Goal: Information Seeking & Learning: Learn about a topic

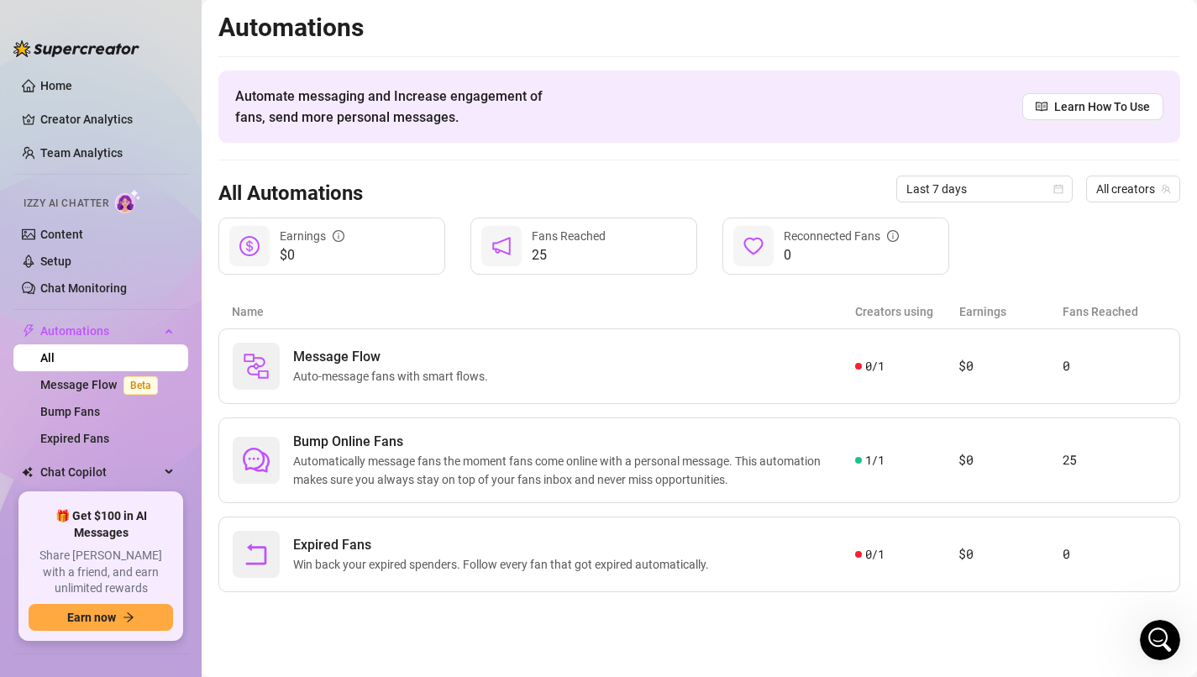
scroll to position [1266, 0]
click at [71, 264] on link "Setup" at bounding box center [55, 261] width 31 height 13
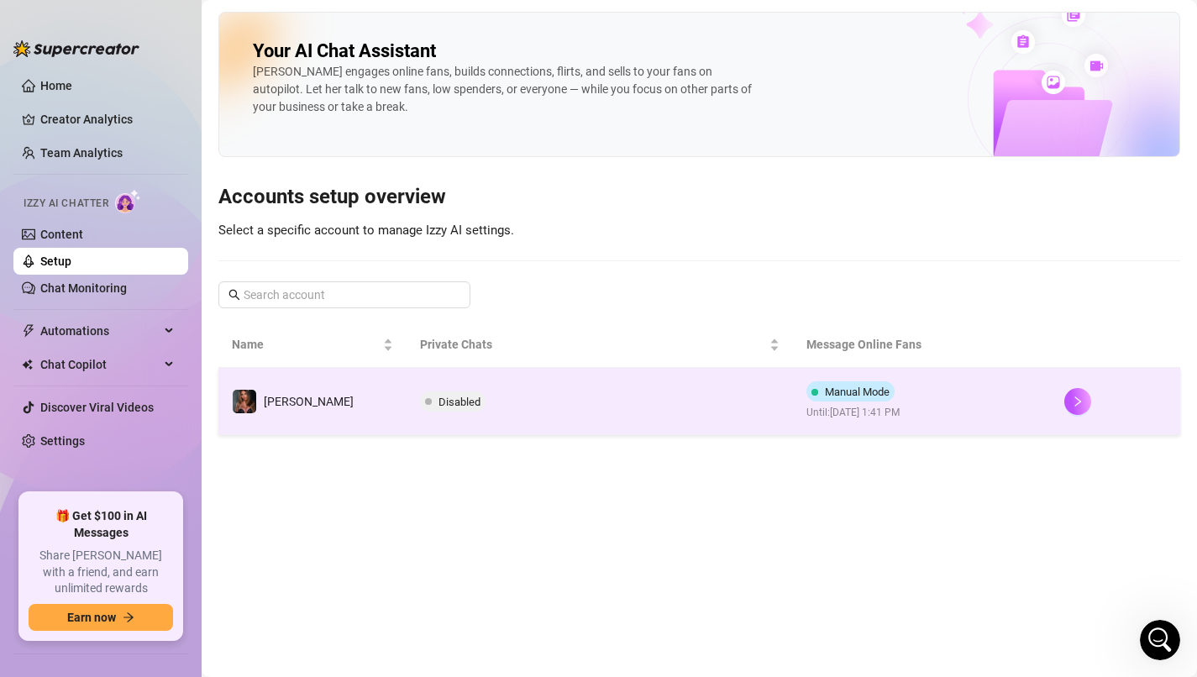
click at [439, 400] on span "Disabled" at bounding box center [460, 402] width 42 height 13
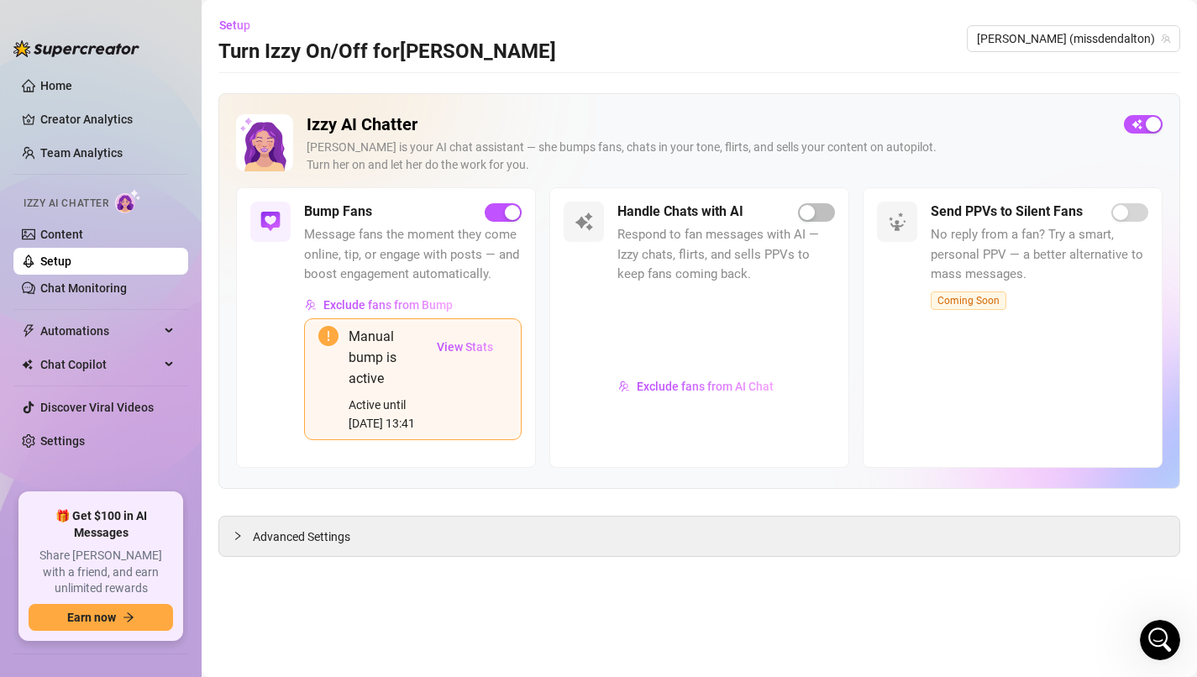
click at [812, 223] on div "Handle Chats with AI Respond to fan messages with AI — Izzy chats, flirts, and …" at bounding box center [727, 328] width 218 height 252
click at [812, 211] on div "button" at bounding box center [807, 212] width 15 height 15
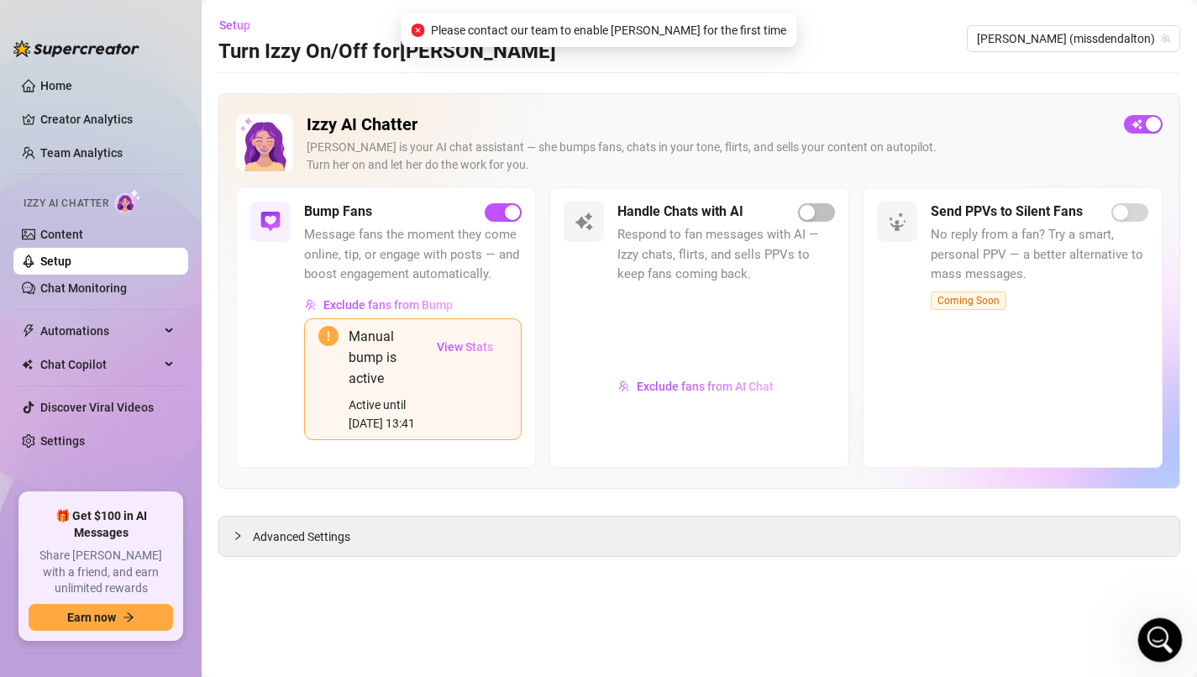
drag, startPoint x: 1160, startPoint y: 648, endPoint x: 2329, endPoint y: 1225, distance: 1303.4
click at [1160, 649] on icon "Open Intercom Messenger" at bounding box center [1158, 638] width 28 height 28
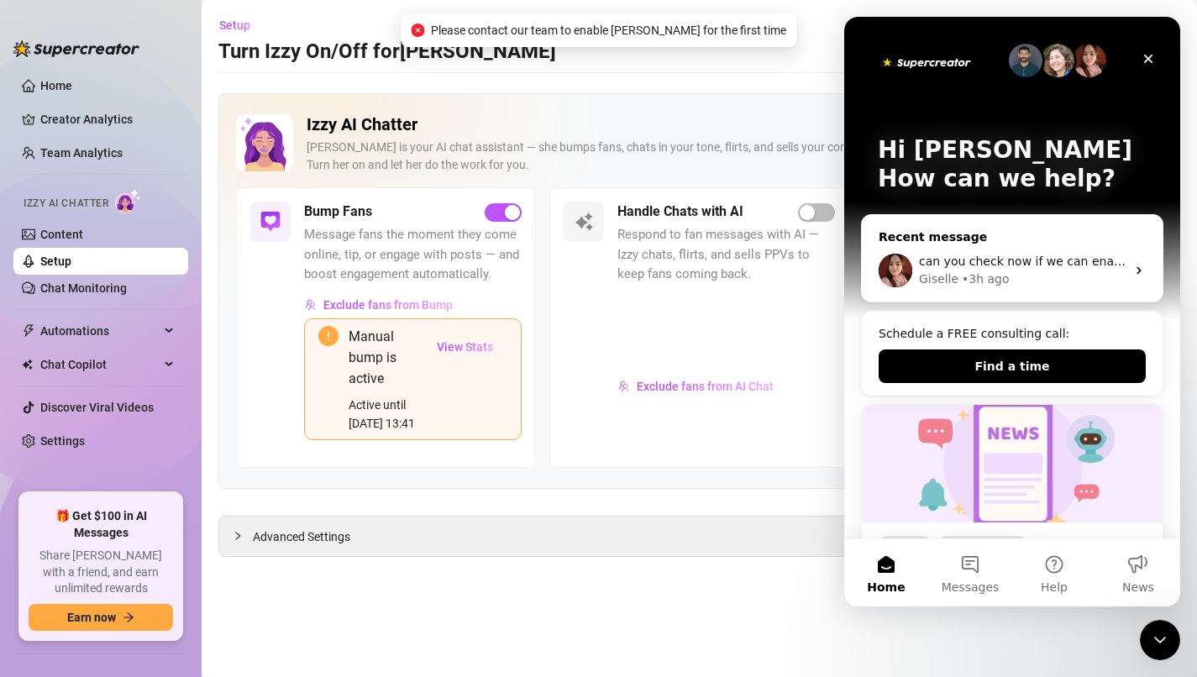
click at [1054, 292] on div "can you check now if we can enable izzy please? Giselle • 3h ago" at bounding box center [1012, 270] width 301 height 62
click at [1039, 265] on span "can you check now if we can enable izzy please?" at bounding box center [1062, 261] width 287 height 13
click at [1143, 271] on icon "Intercom messenger" at bounding box center [1139, 270] width 13 height 13
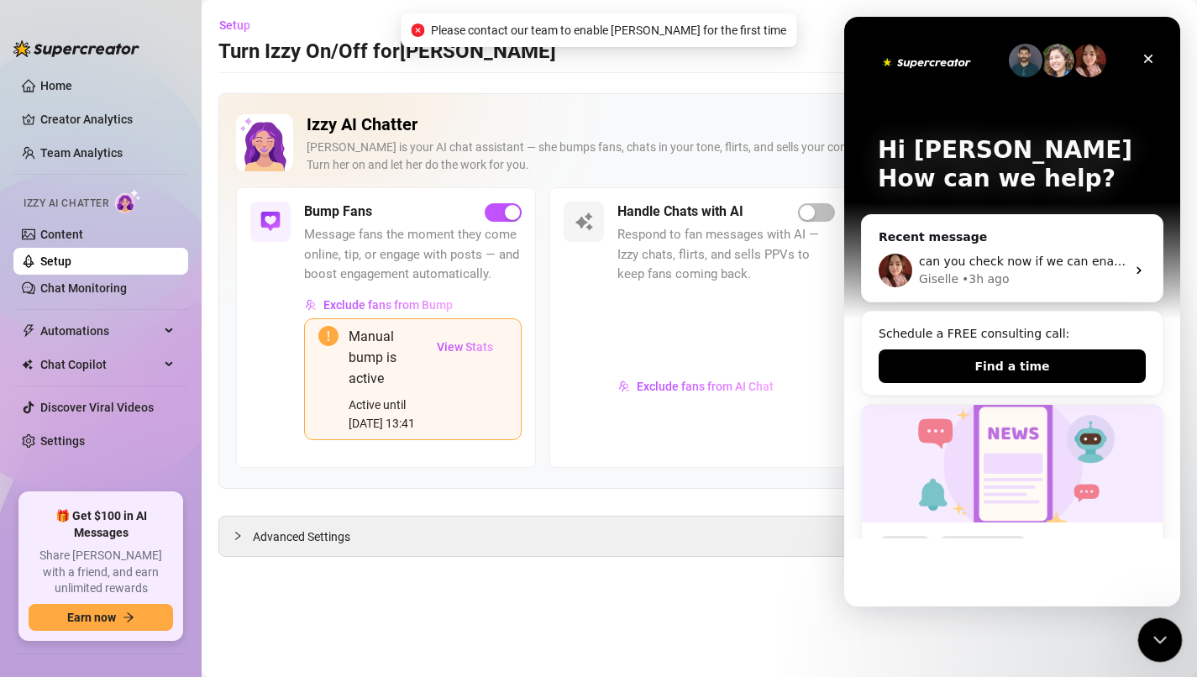
click at [1176, 634] on div "Close Intercom Messenger" at bounding box center [1158, 638] width 40 height 40
drag, startPoint x: 1171, startPoint y: 634, endPoint x: 1333, endPoint y: 733, distance: 189.6
click at [1171, 634] on div "Open Intercom Messenger" at bounding box center [1157, 637] width 55 height 55
click at [945, 67] on img "Intercom messenger" at bounding box center [926, 62] width 97 height 20
click at [947, 276] on div "Giselle" at bounding box center [938, 280] width 39 height 18
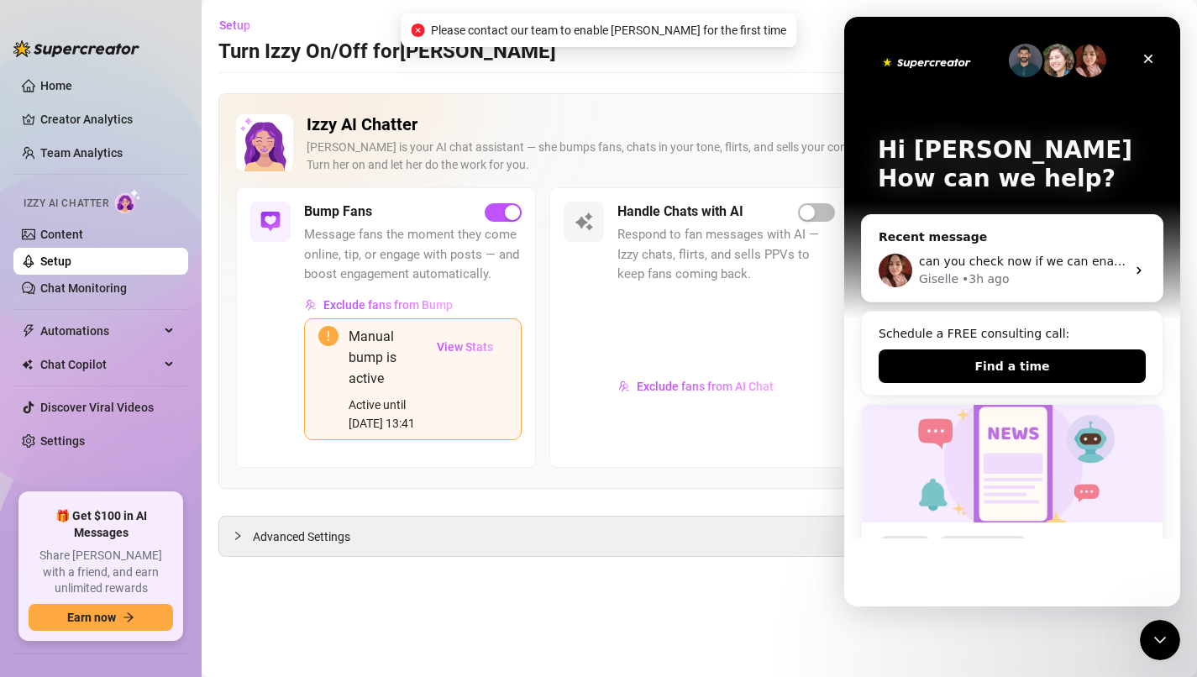
click at [920, 571] on button "Home" at bounding box center [886, 572] width 84 height 67
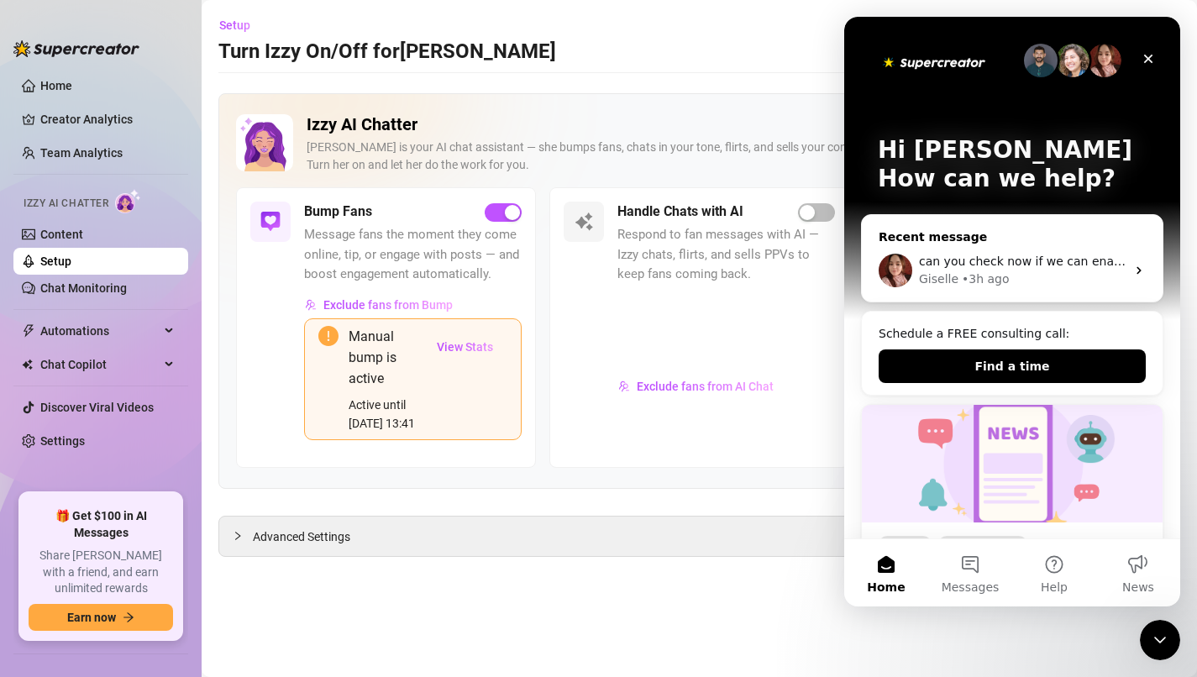
click at [1001, 285] on div "• 3h ago" at bounding box center [986, 280] width 48 height 18
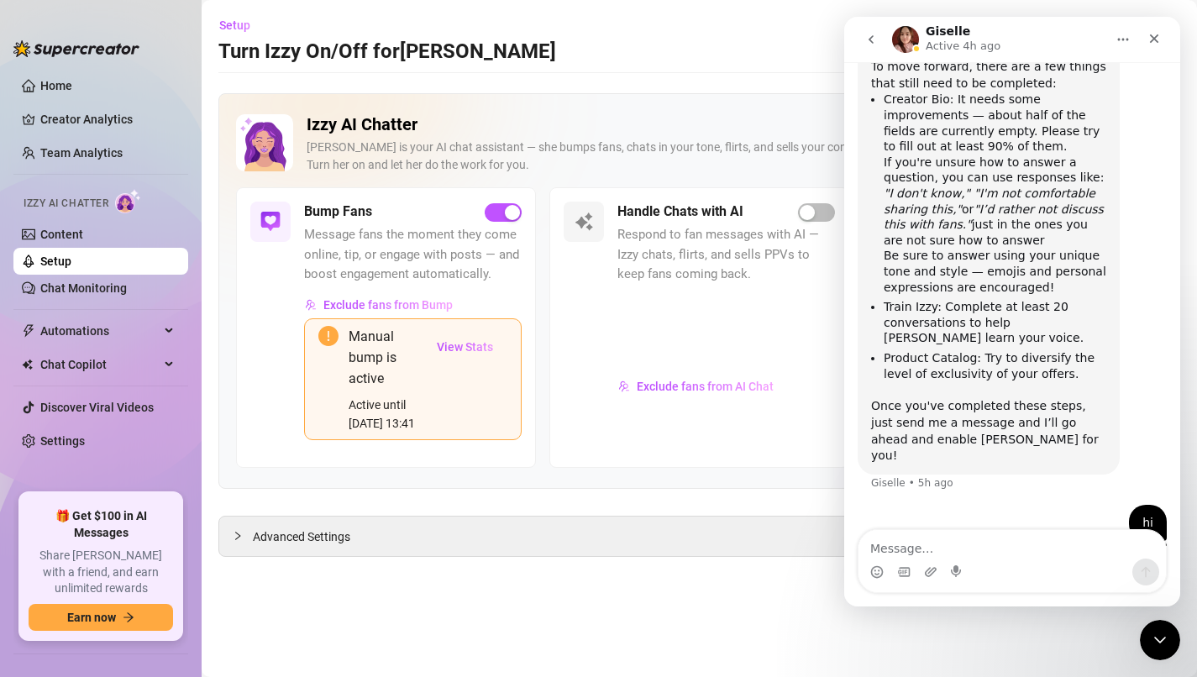
scroll to position [1266, 0]
click at [956, 549] on textarea "Message…" at bounding box center [1012, 544] width 307 height 29
type textarea "?"
type textarea "hello?"
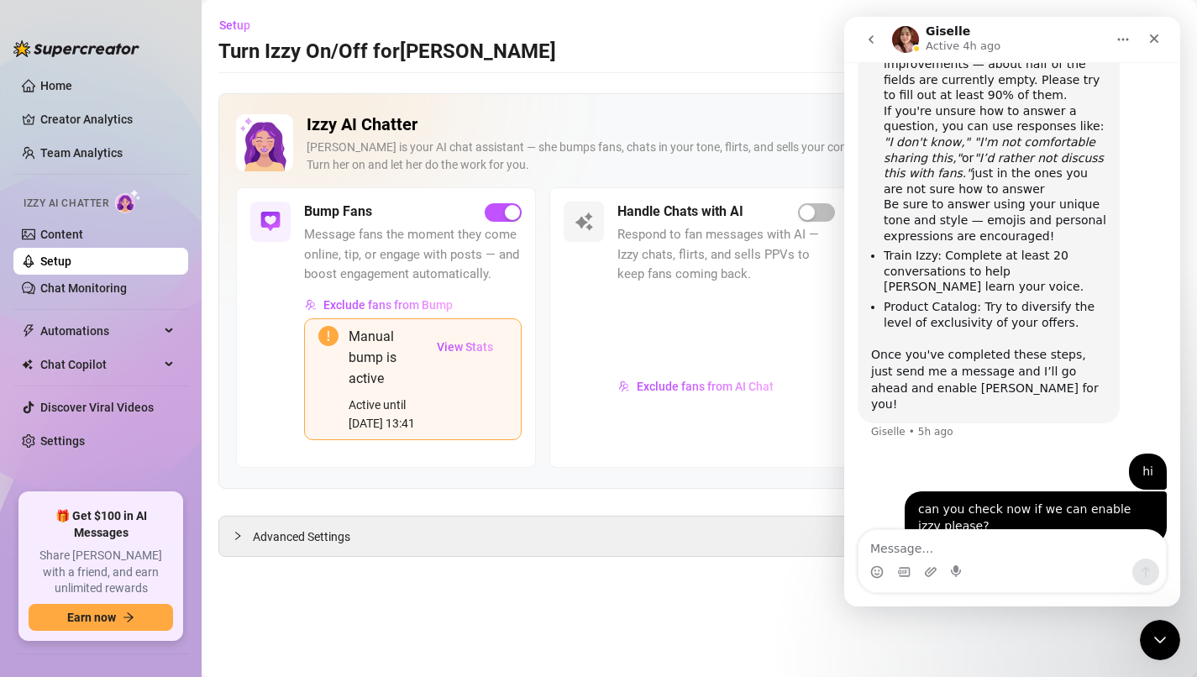
scroll to position [1317, 0]
click at [381, 582] on main "Setup Turn Izzy On/Off for [PERSON_NAME] [PERSON_NAME] (missdendalton) Izzy AI …" at bounding box center [700, 338] width 996 height 677
click at [868, 39] on icon "go back" at bounding box center [871, 39] width 13 height 13
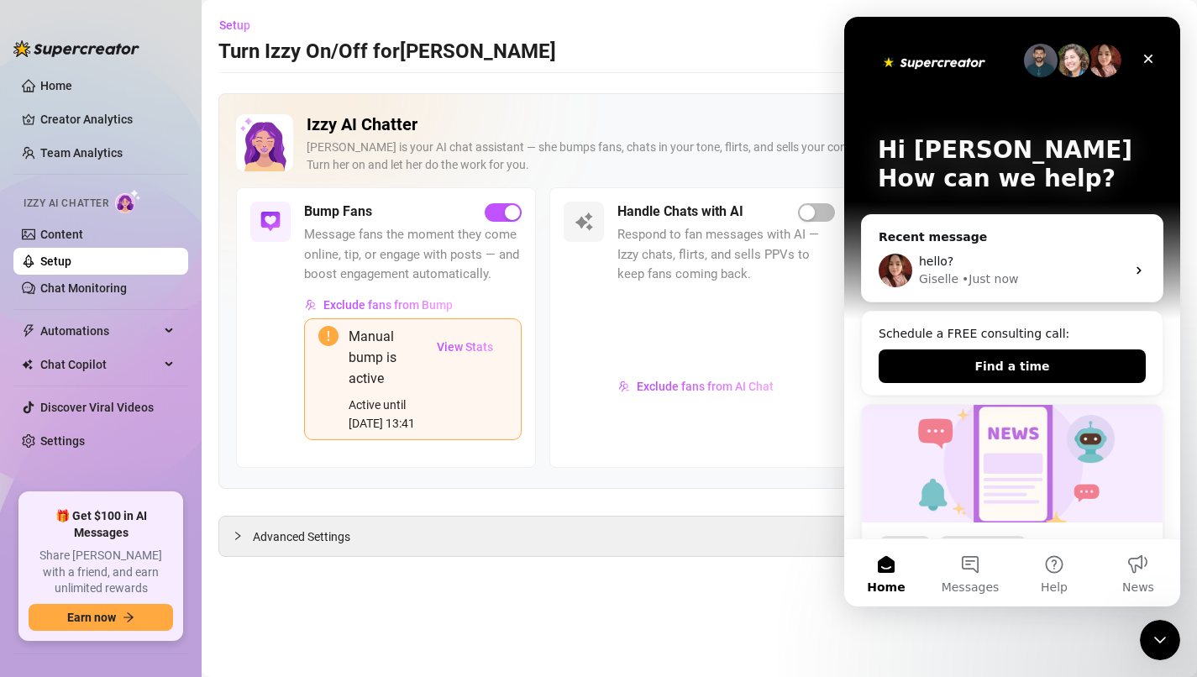
scroll to position [0, 0]
click at [1143, 60] on icon "Close" at bounding box center [1148, 58] width 13 height 13
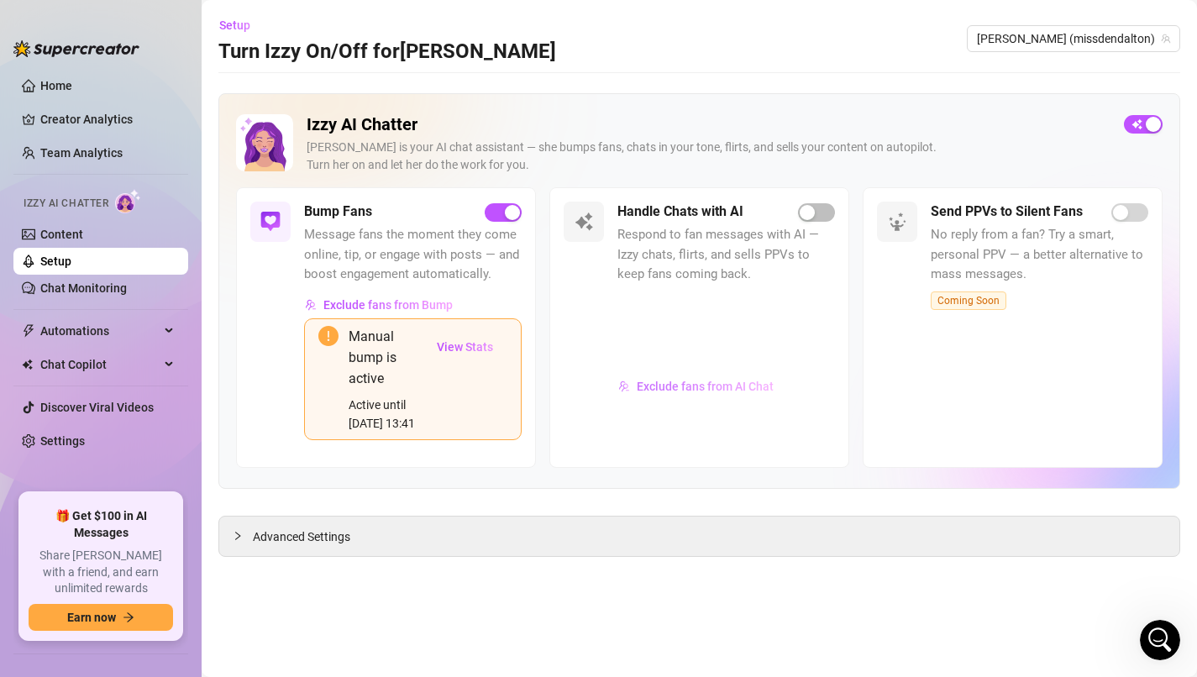
click at [665, 383] on span "Exclude fans from AI Chat" at bounding box center [705, 386] width 137 height 13
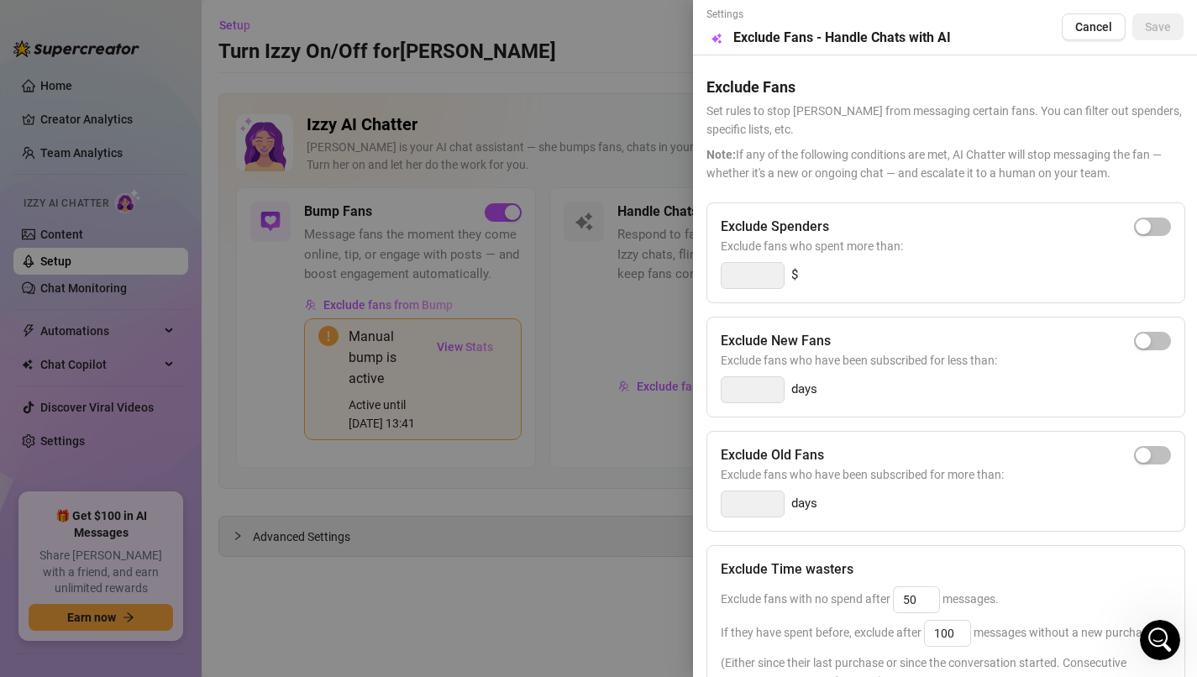
click at [656, 447] on div at bounding box center [598, 338] width 1197 height 677
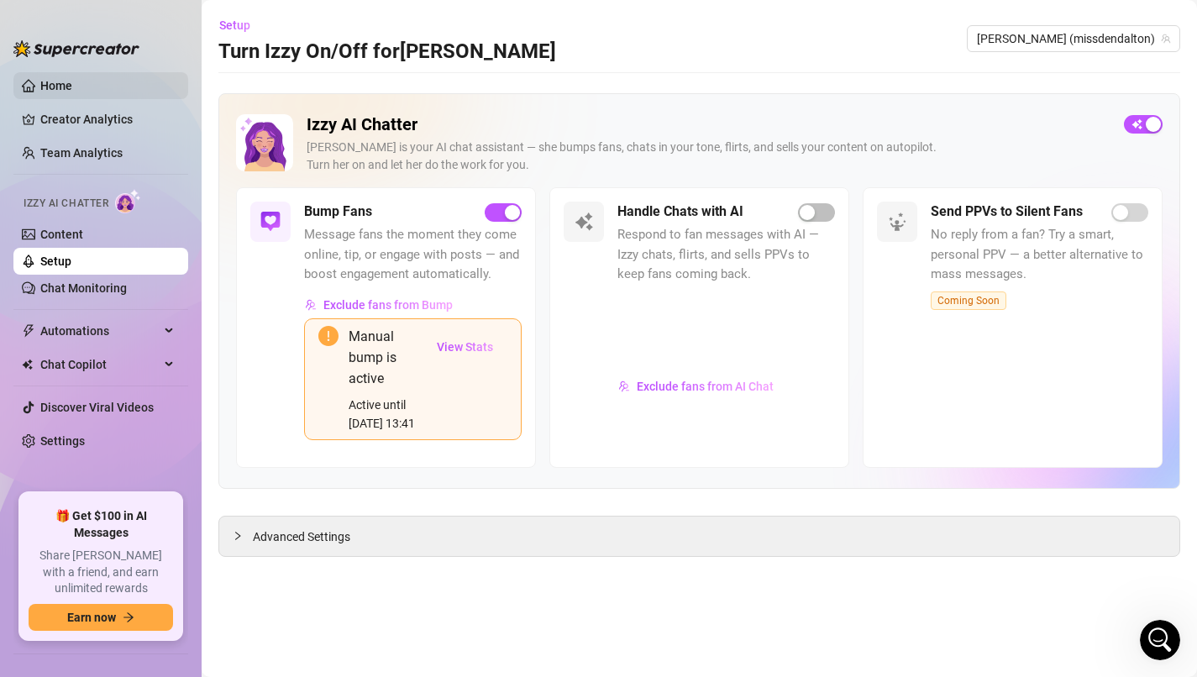
click at [72, 81] on link "Home" at bounding box center [56, 85] width 32 height 13
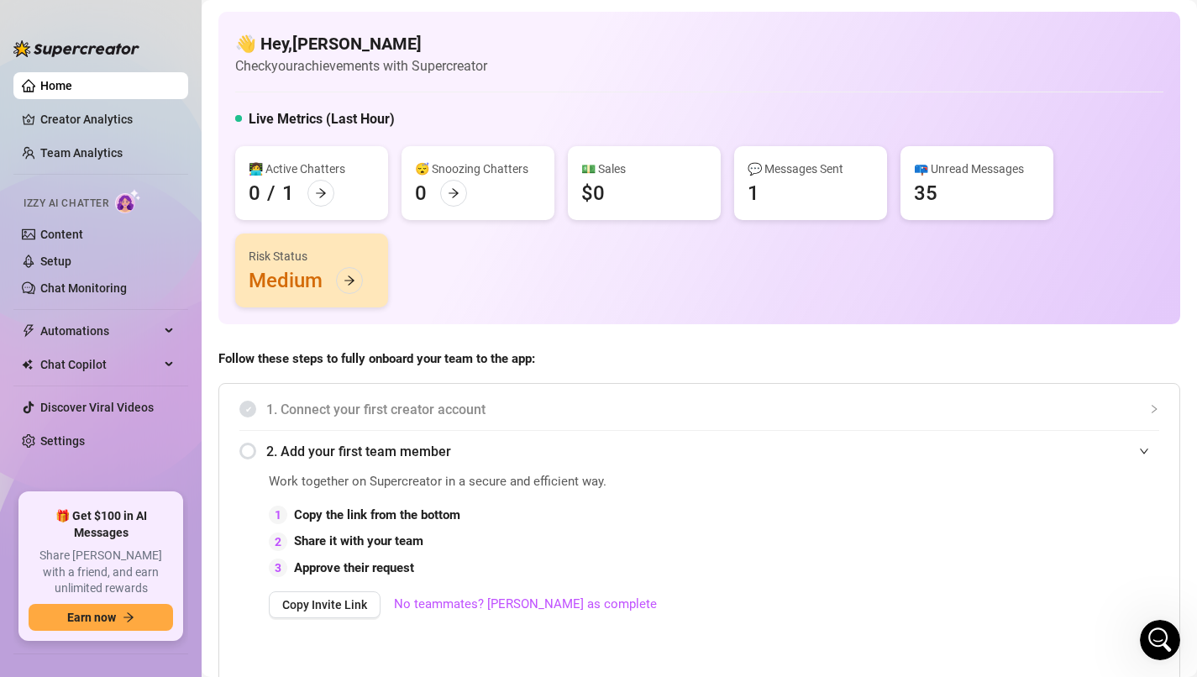
click at [772, 178] on div "💬 Messages Sent 1" at bounding box center [810, 183] width 153 height 74
click at [788, 168] on div "💬 Messages Sent" at bounding box center [811, 169] width 126 height 18
click at [345, 276] on icon "arrow-right" at bounding box center [350, 281] width 12 height 12
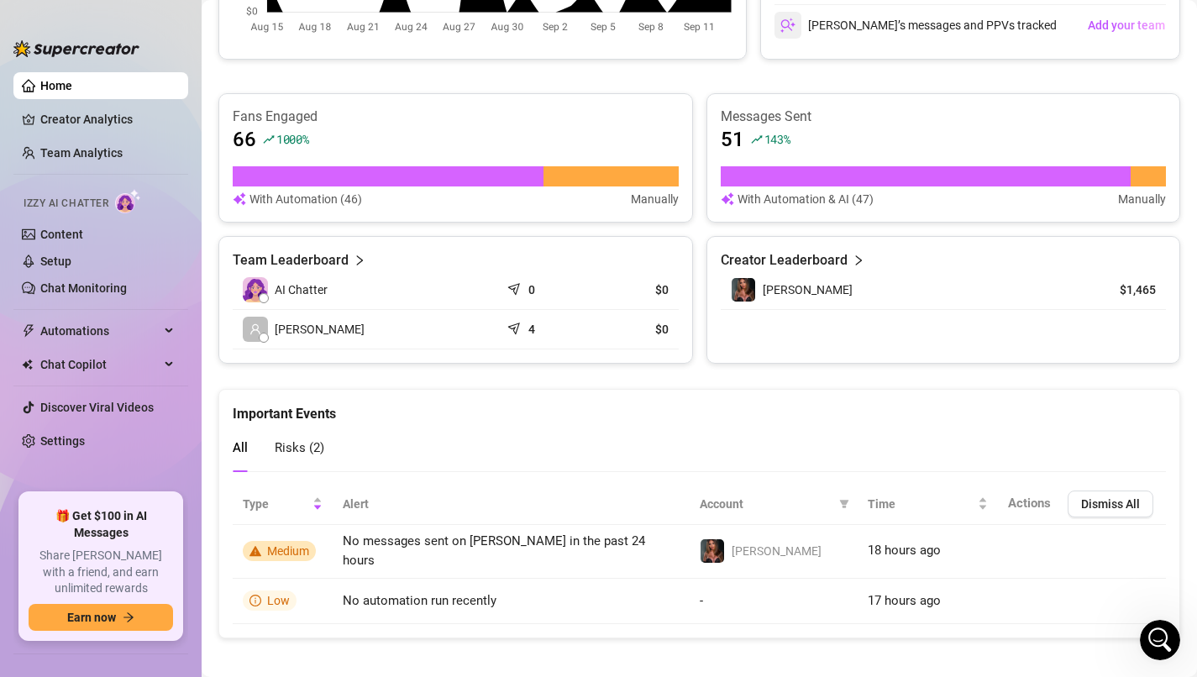
scroll to position [975, 0]
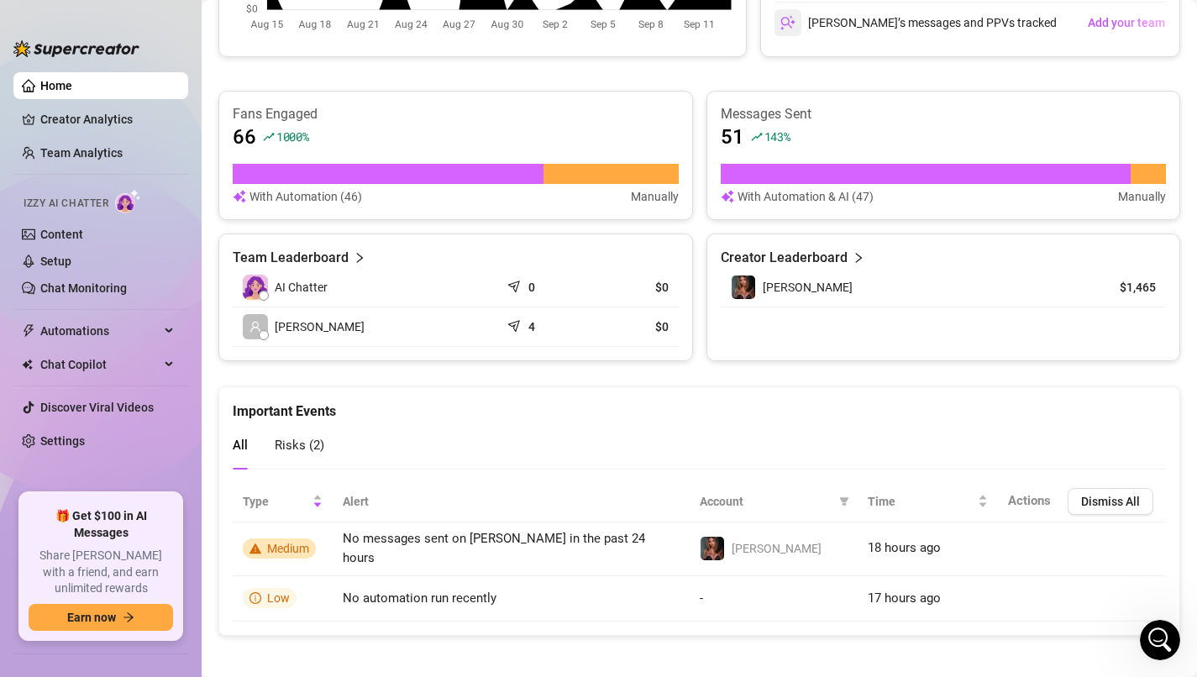
click at [855, 258] on icon "right" at bounding box center [859, 258] width 12 height 12
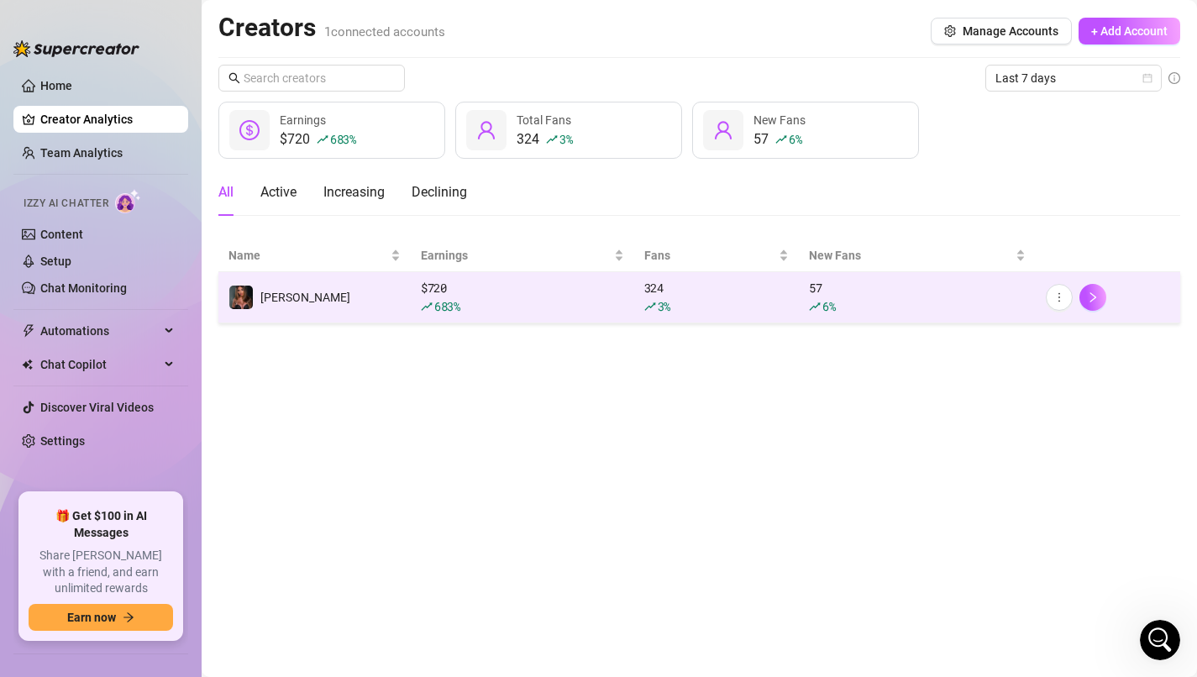
click at [439, 288] on div "$ 720 683 %" at bounding box center [522, 297] width 203 height 37
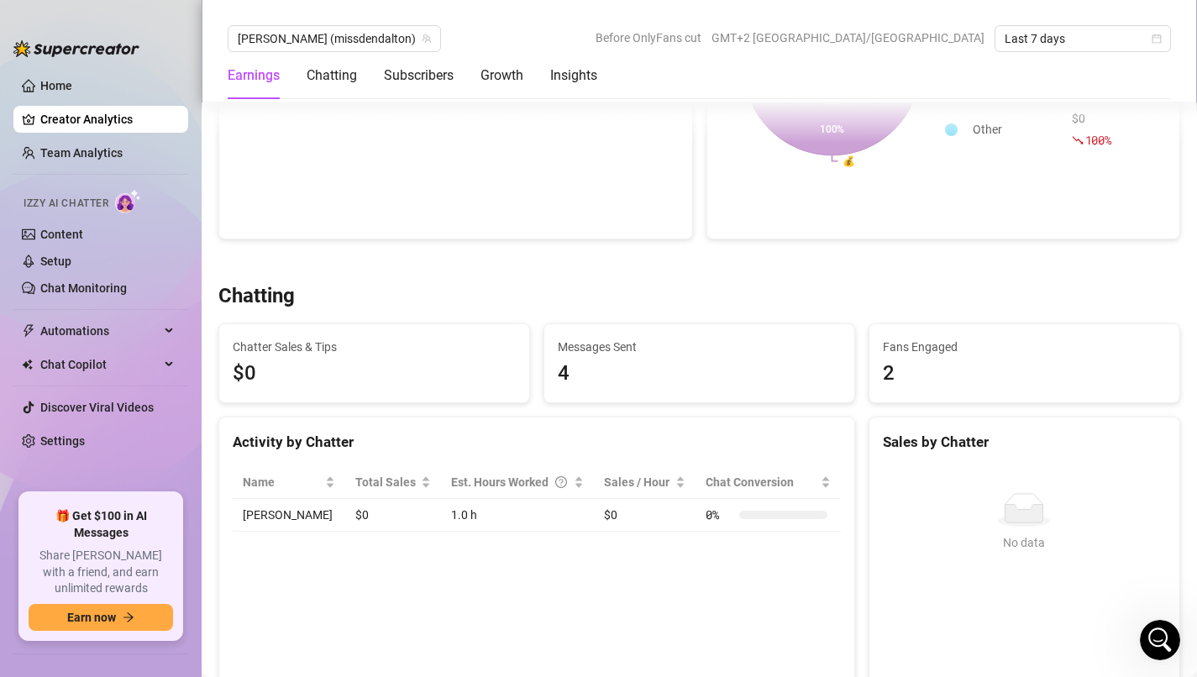
scroll to position [370, 0]
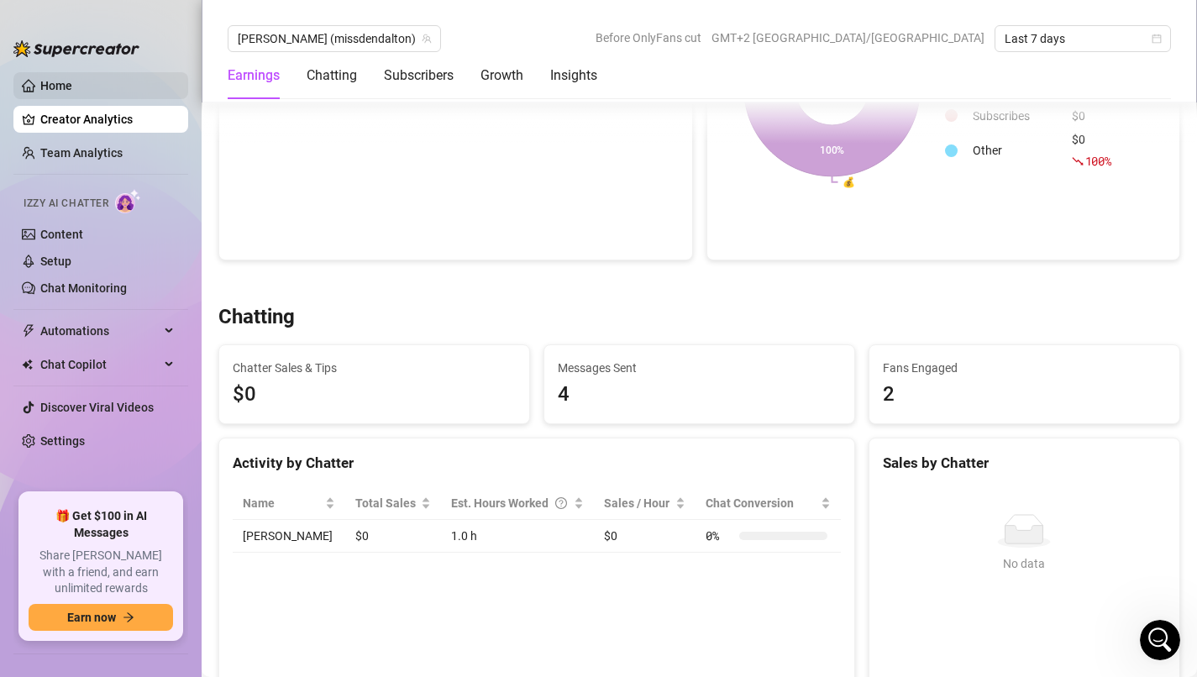
click at [40, 84] on link "Home" at bounding box center [56, 85] width 32 height 13
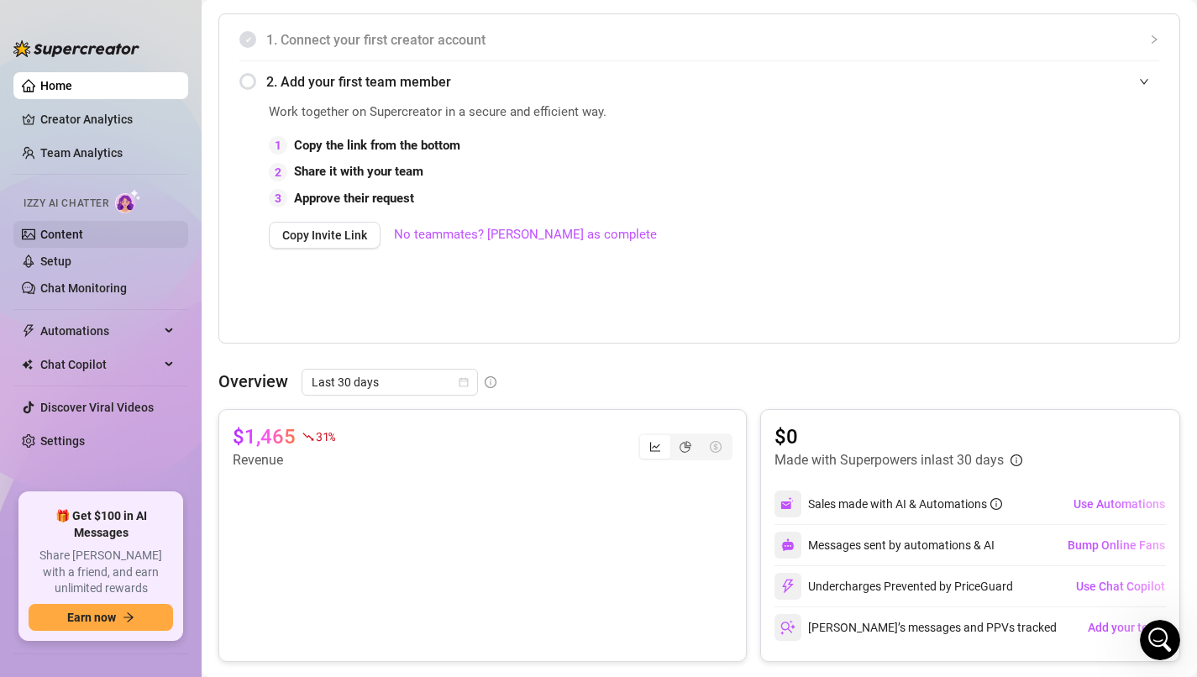
click at [66, 233] on link "Content" at bounding box center [61, 234] width 43 height 13
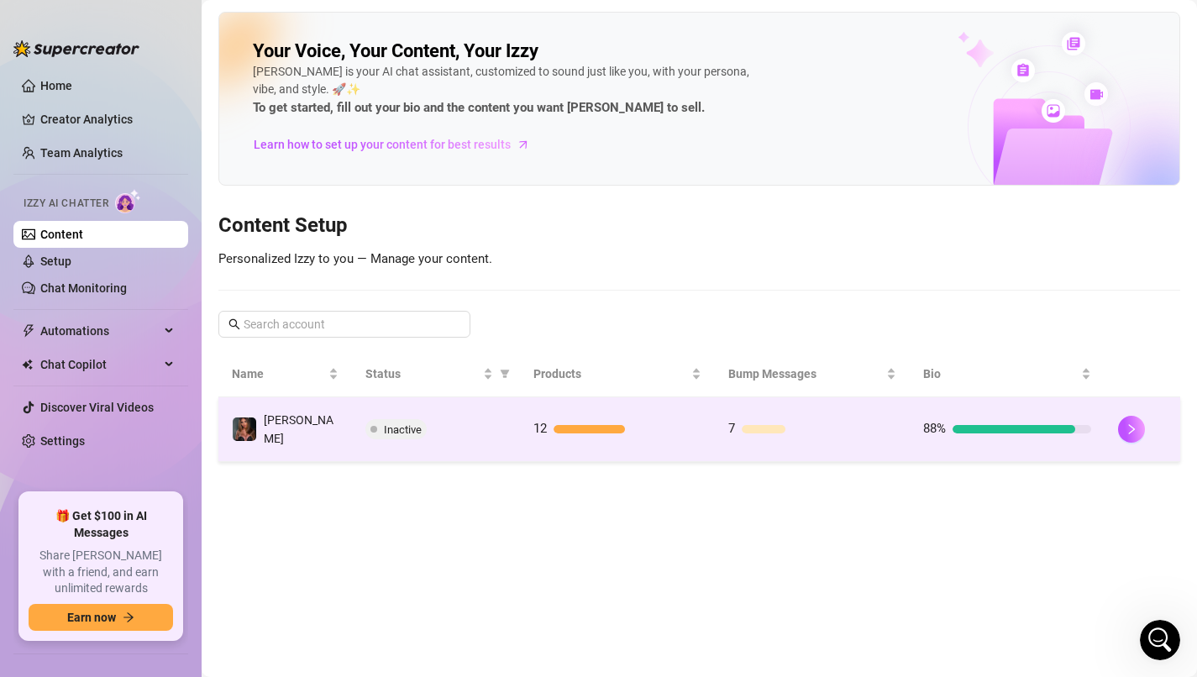
click at [1045, 427] on div at bounding box center [1014, 429] width 122 height 8
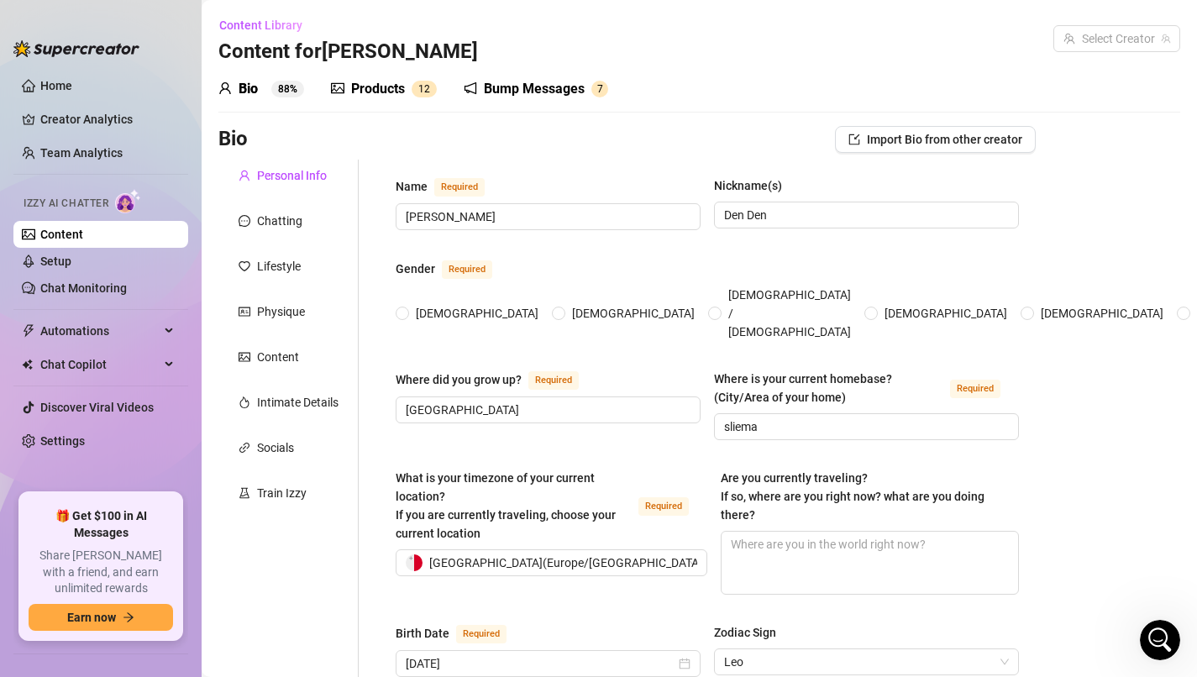
radio input "true"
click at [110, 295] on link "Chat Monitoring" at bounding box center [83, 287] width 87 height 13
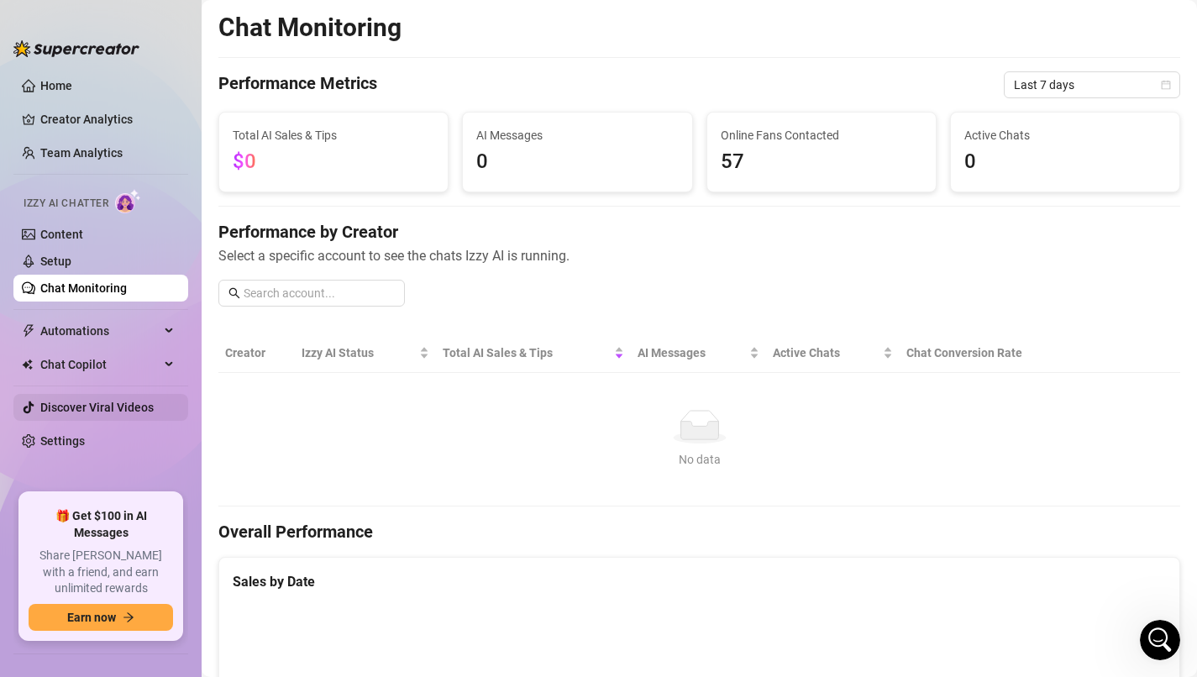
click at [118, 413] on link "Discover Viral Videos" at bounding box center [96, 407] width 113 height 13
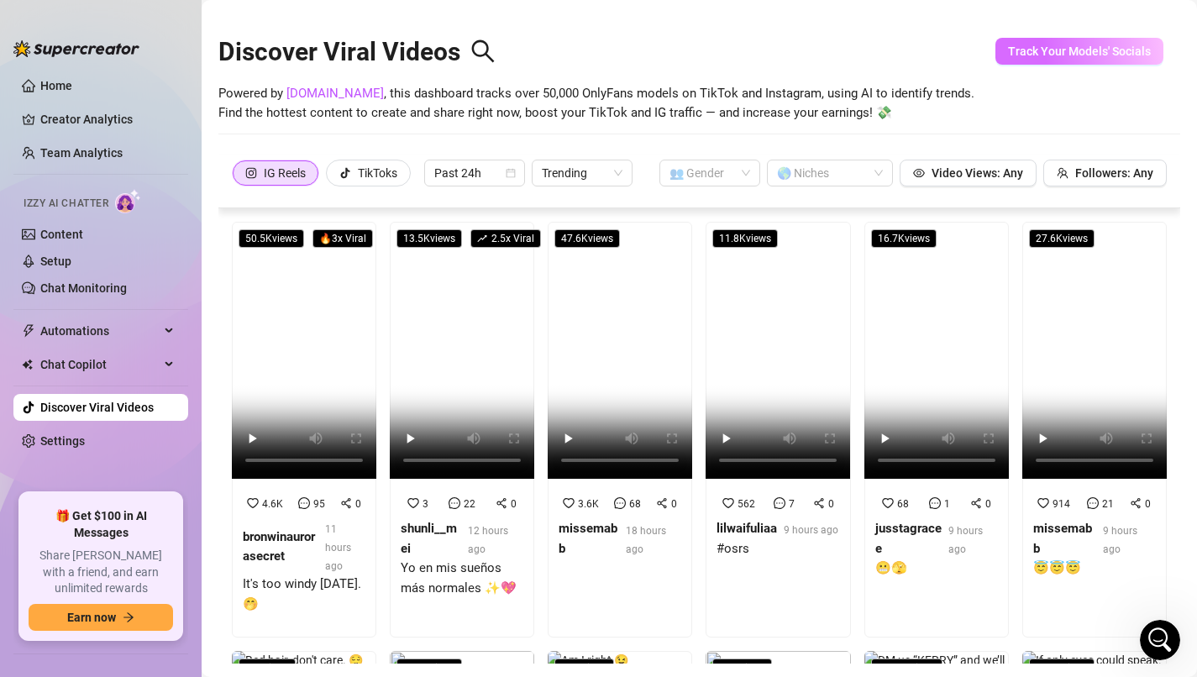
click at [1068, 55] on span "Track Your Models' Socials" at bounding box center [1079, 51] width 143 height 13
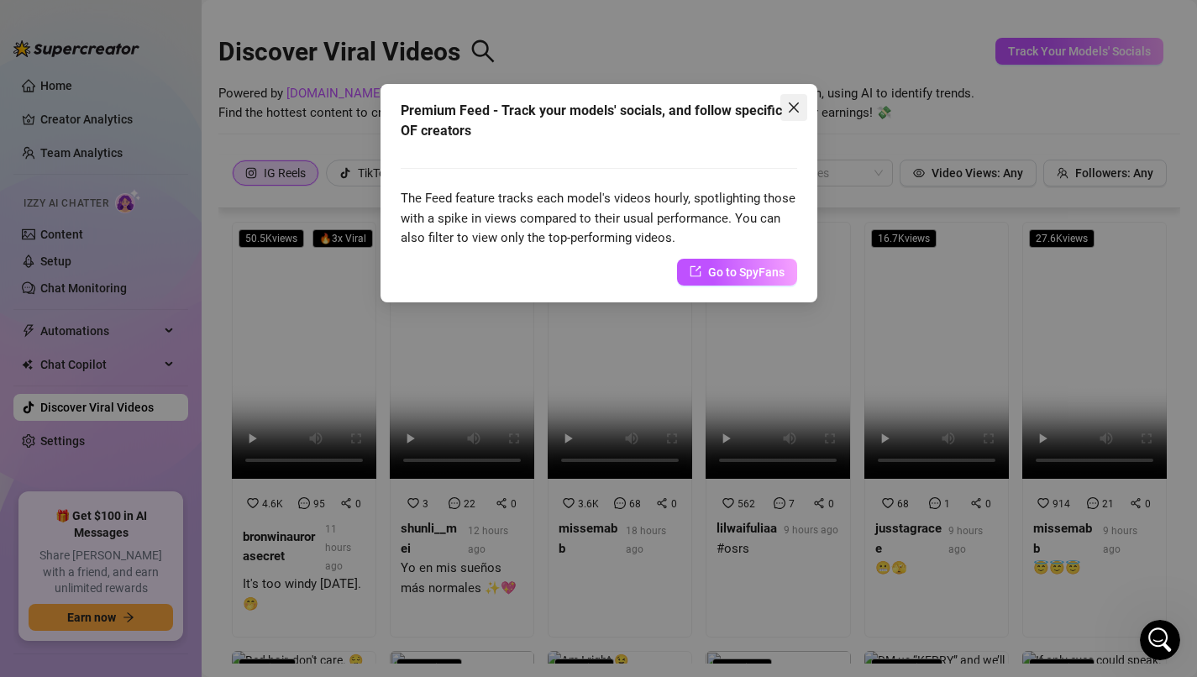
click at [796, 111] on icon "close" at bounding box center [793, 107] width 10 height 10
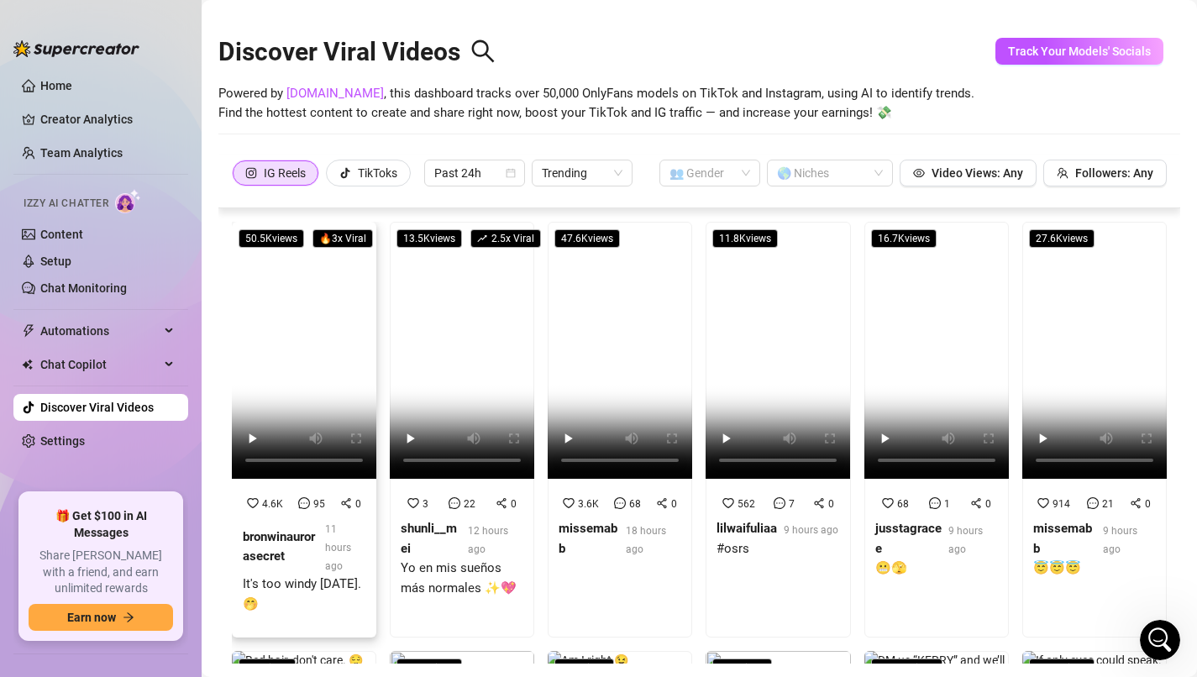
click at [321, 355] on video at bounding box center [304, 350] width 145 height 257
click at [486, 325] on video at bounding box center [462, 350] width 145 height 257
click at [780, 376] on video at bounding box center [778, 350] width 145 height 257
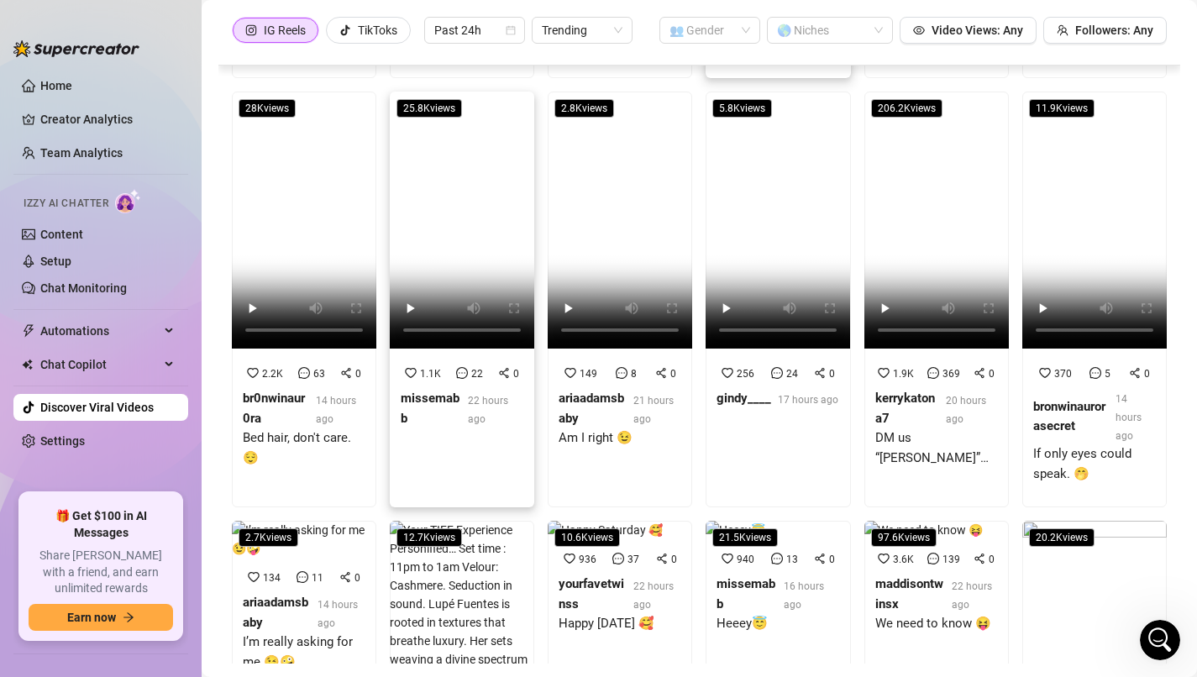
click at [458, 290] on video at bounding box center [462, 220] width 145 height 257
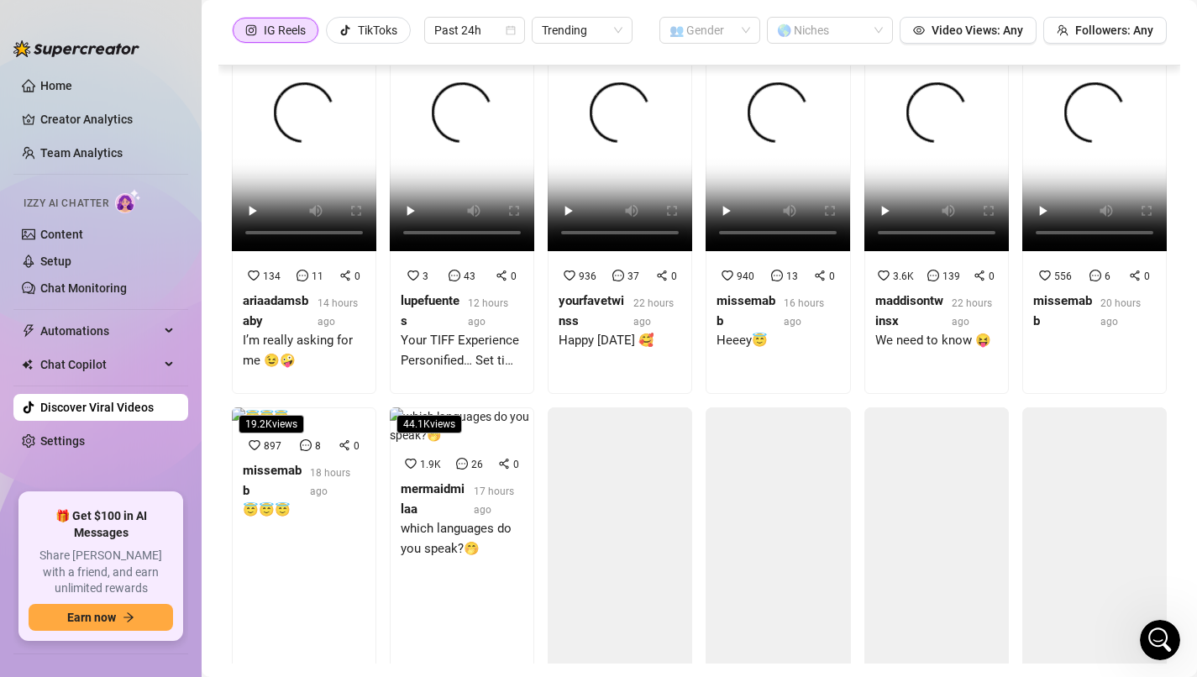
scroll to position [939, 0]
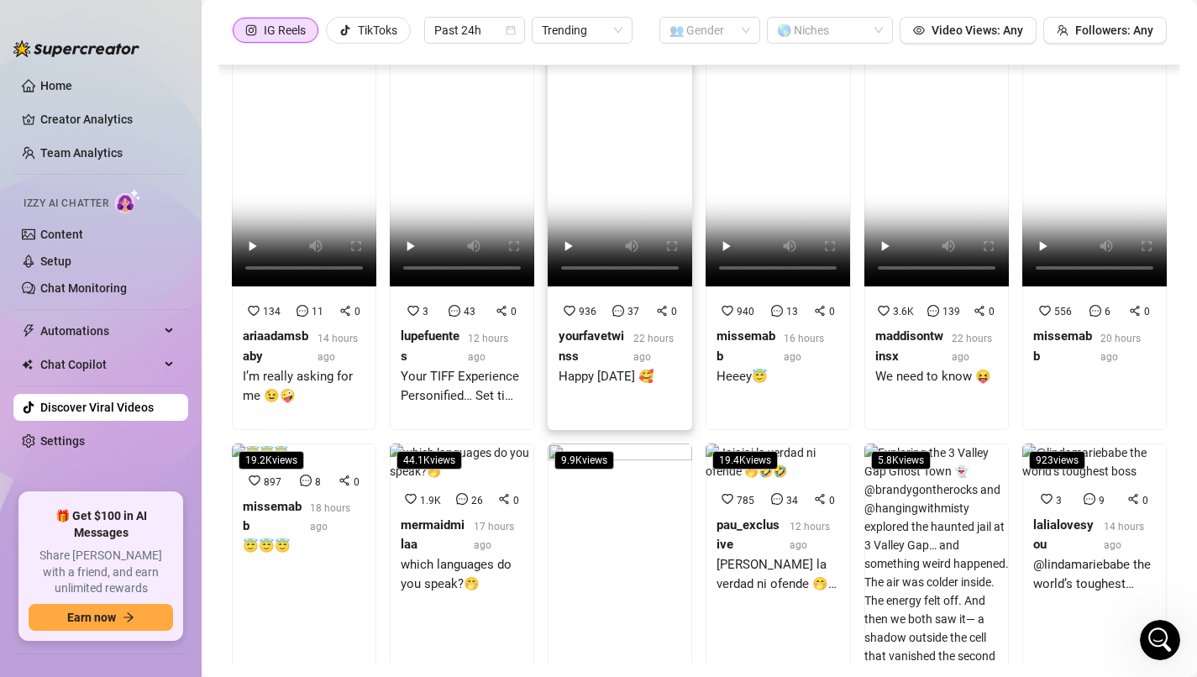
click at [614, 212] on video at bounding box center [620, 157] width 145 height 257
click at [387, 24] on div "TikToks" at bounding box center [377, 30] width 39 height 25
click at [331, 34] on input "TikToks" at bounding box center [331, 34] width 0 height 0
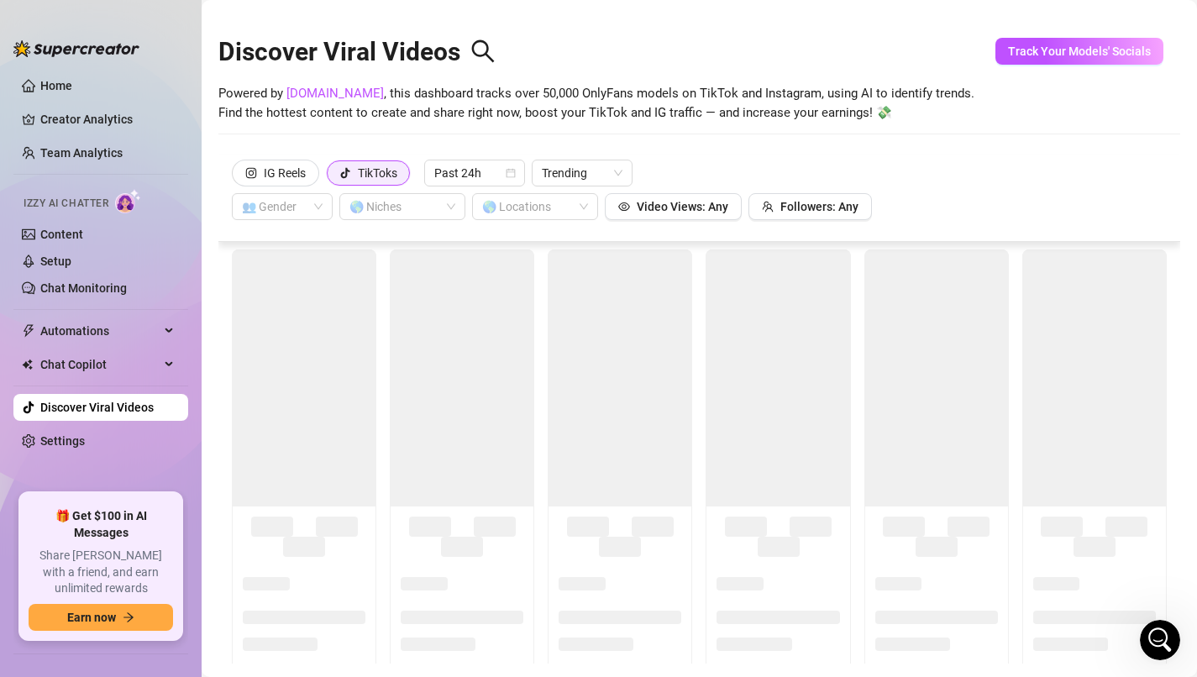
scroll to position [0, 0]
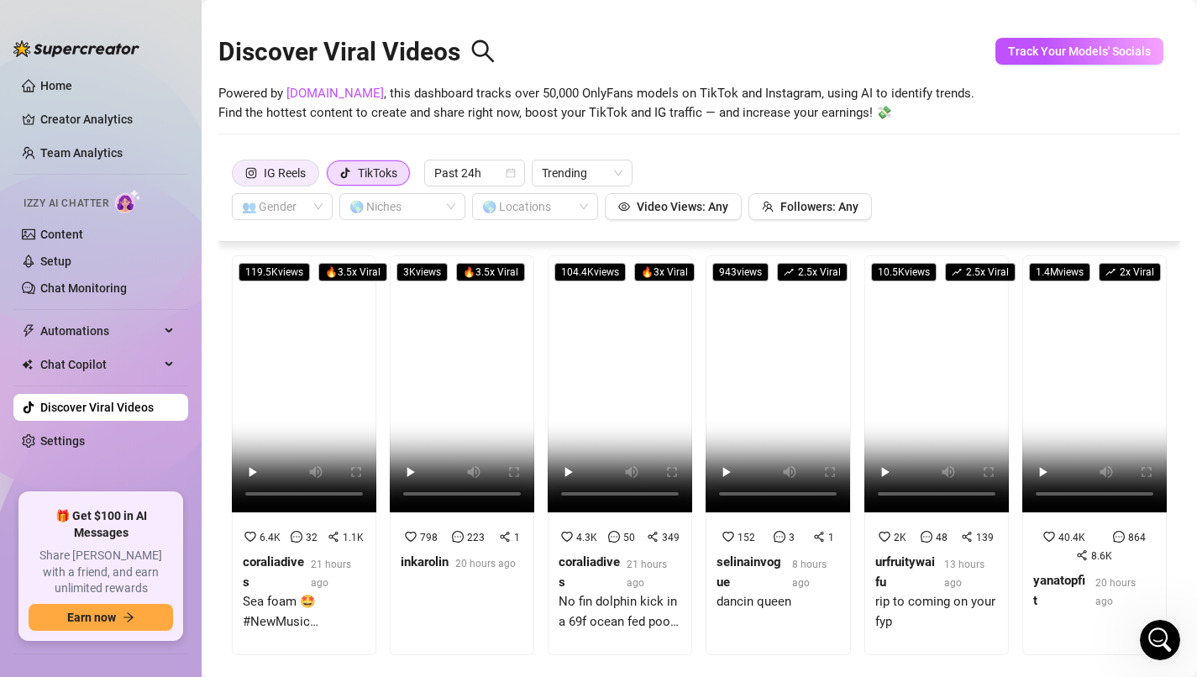
click at [296, 167] on div "IG Reels" at bounding box center [285, 172] width 42 height 25
click at [237, 177] on input "IG Reels" at bounding box center [237, 177] width 0 height 0
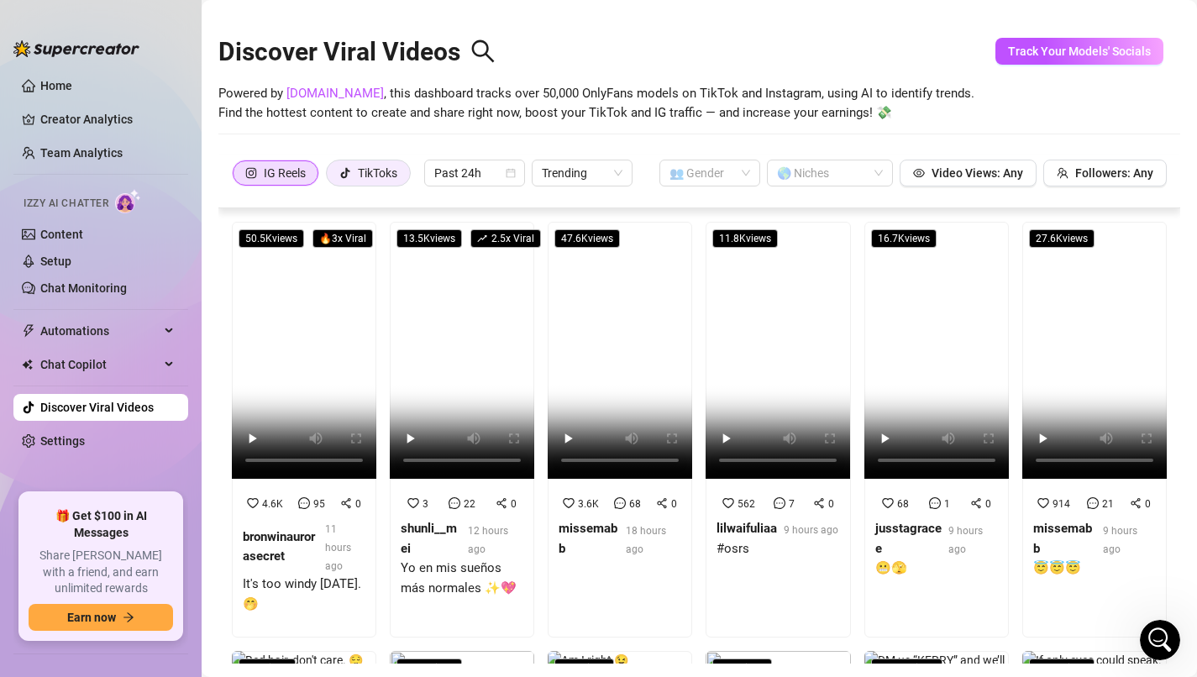
click at [374, 169] on div "TikToks" at bounding box center [377, 172] width 39 height 25
click at [331, 177] on input "TikToks" at bounding box center [331, 177] width 0 height 0
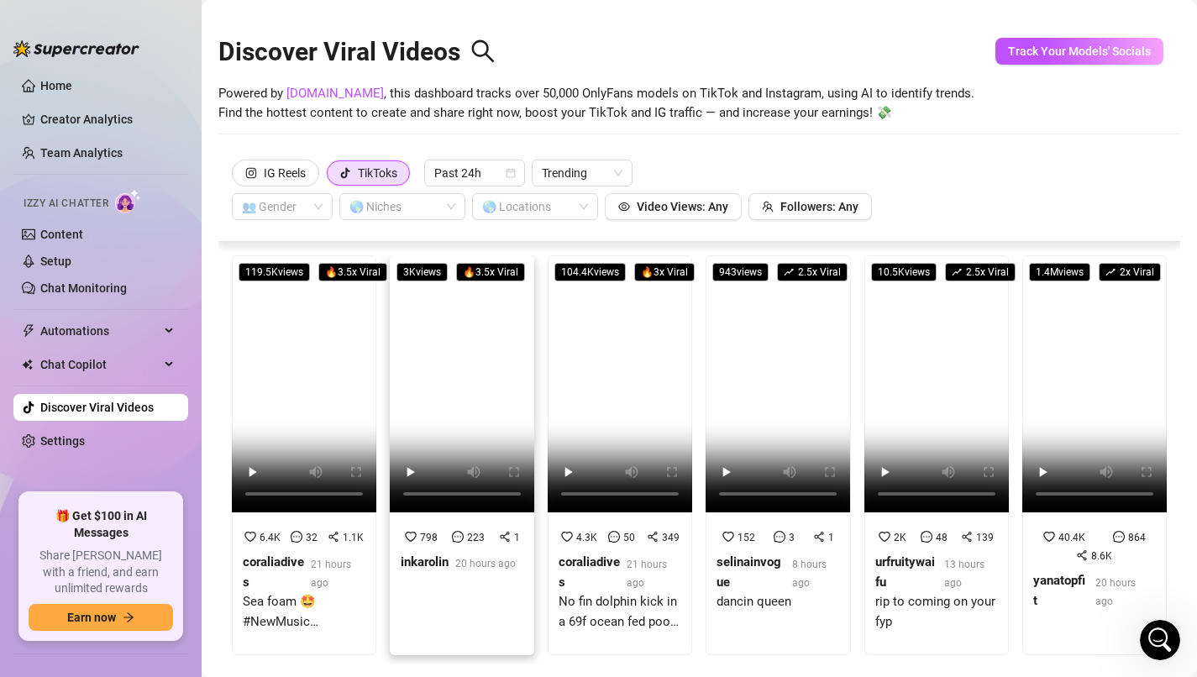
click at [479, 364] on video at bounding box center [462, 383] width 145 height 257
click at [65, 92] on link "Home" at bounding box center [56, 85] width 32 height 13
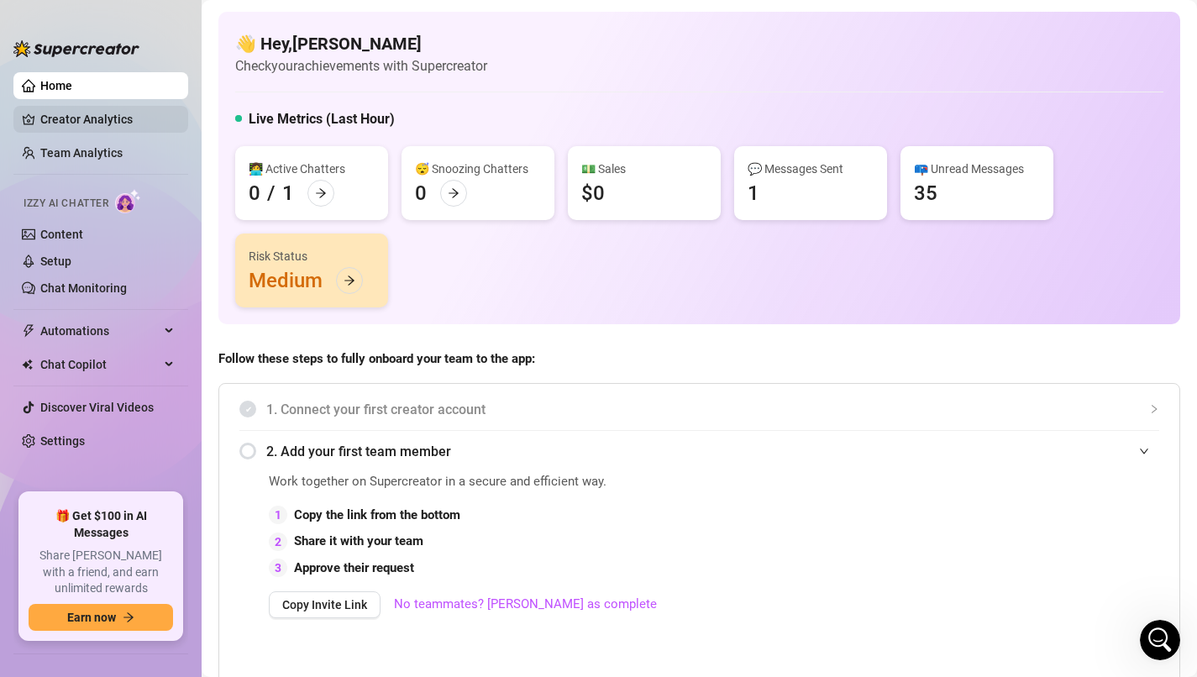
click at [87, 128] on link "Creator Analytics" at bounding box center [107, 119] width 134 height 27
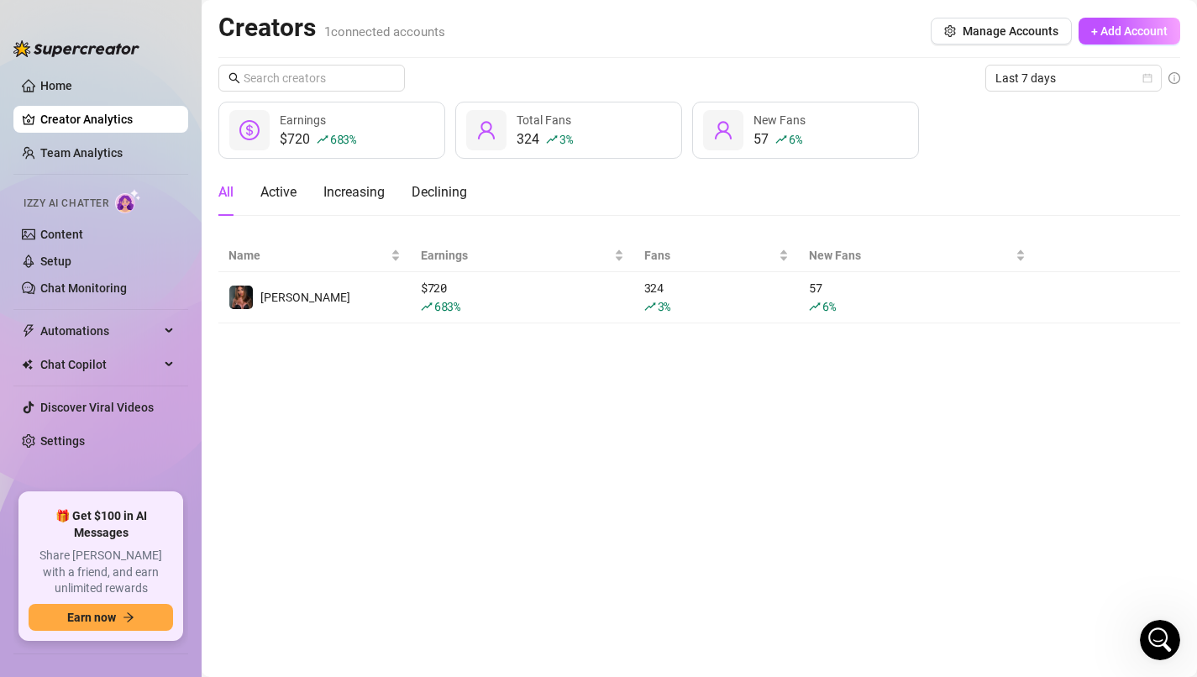
click at [246, 128] on icon "dollar-circle" at bounding box center [249, 130] width 20 height 20
click at [436, 189] on div "Declining" at bounding box center [439, 192] width 55 height 20
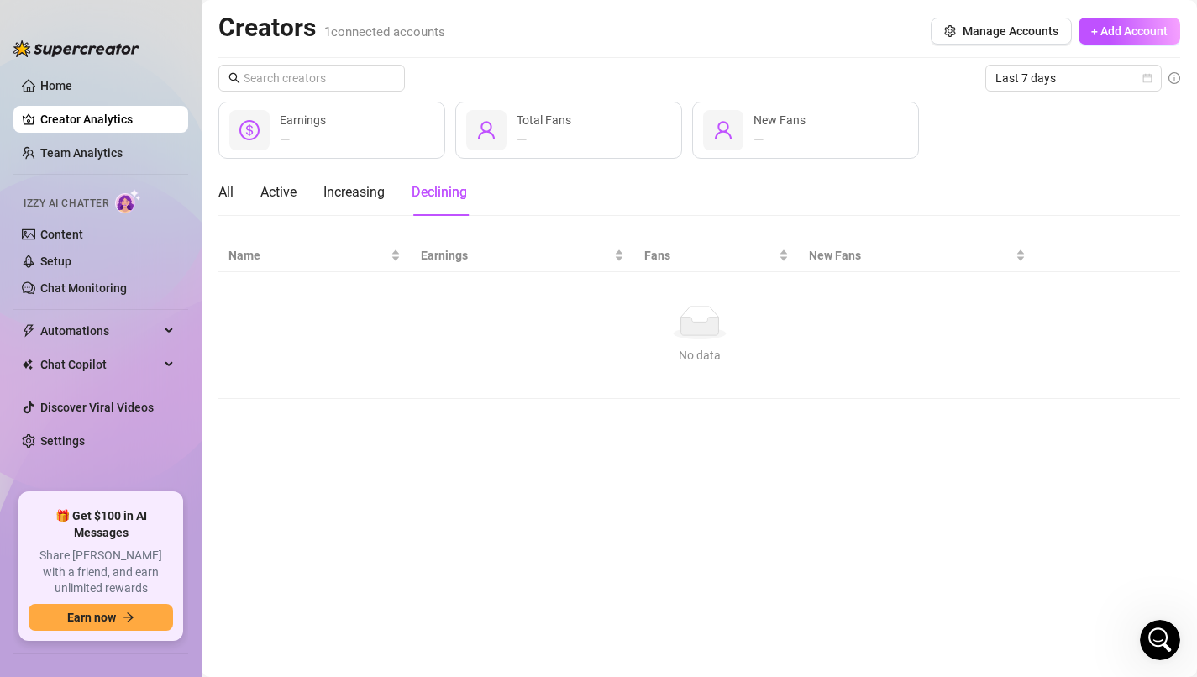
click at [436, 188] on div "Declining" at bounding box center [439, 192] width 55 height 20
click at [366, 194] on div "Increasing" at bounding box center [353, 192] width 61 height 20
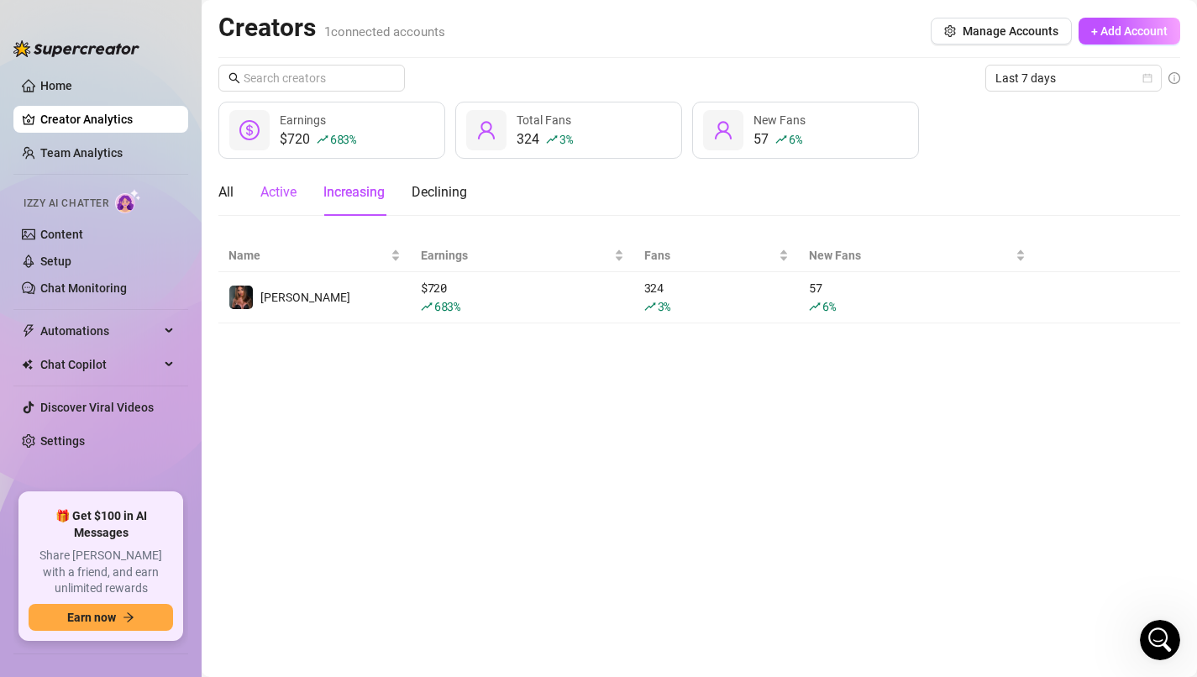
click at [285, 192] on div "Active" at bounding box center [278, 192] width 36 height 20
click at [235, 192] on div "All Active Increasing Declining" at bounding box center [342, 192] width 249 height 47
click at [222, 192] on div "All" at bounding box center [225, 192] width 15 height 20
